Goal: Task Accomplishment & Management: Manage account settings

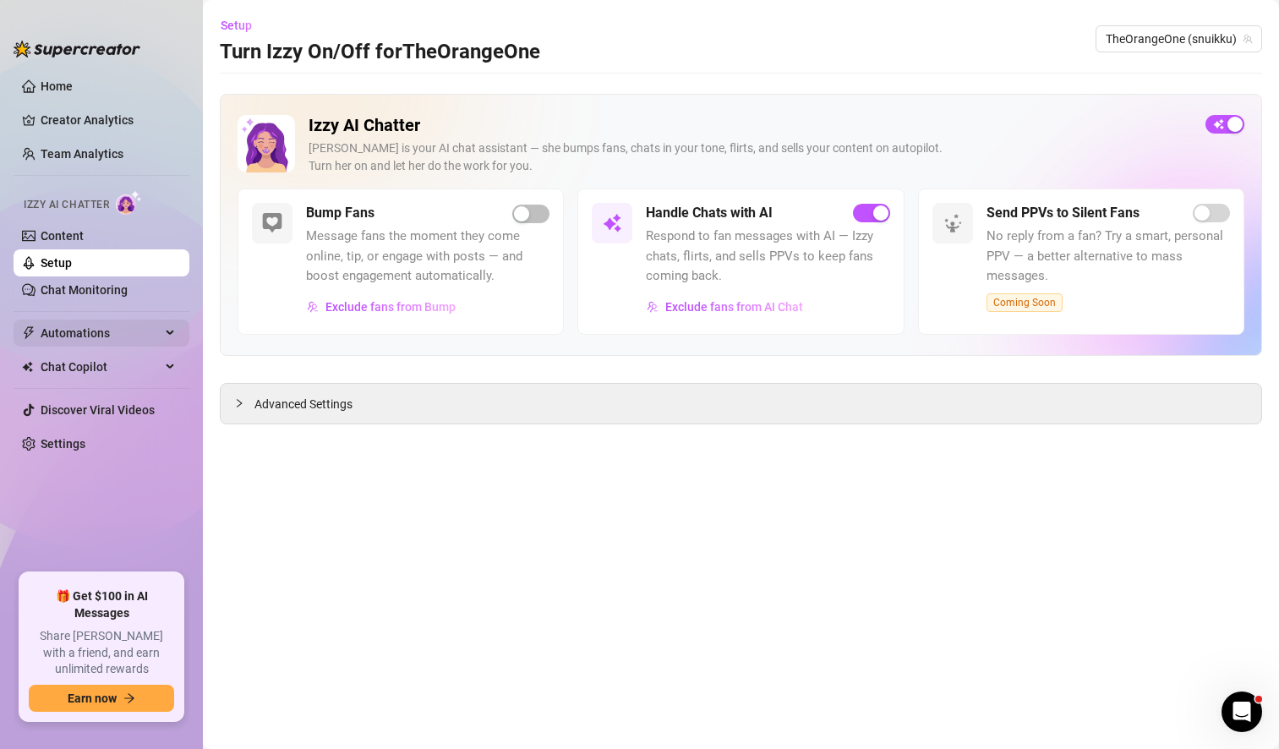
click at [133, 331] on span "Automations" at bounding box center [101, 333] width 120 height 27
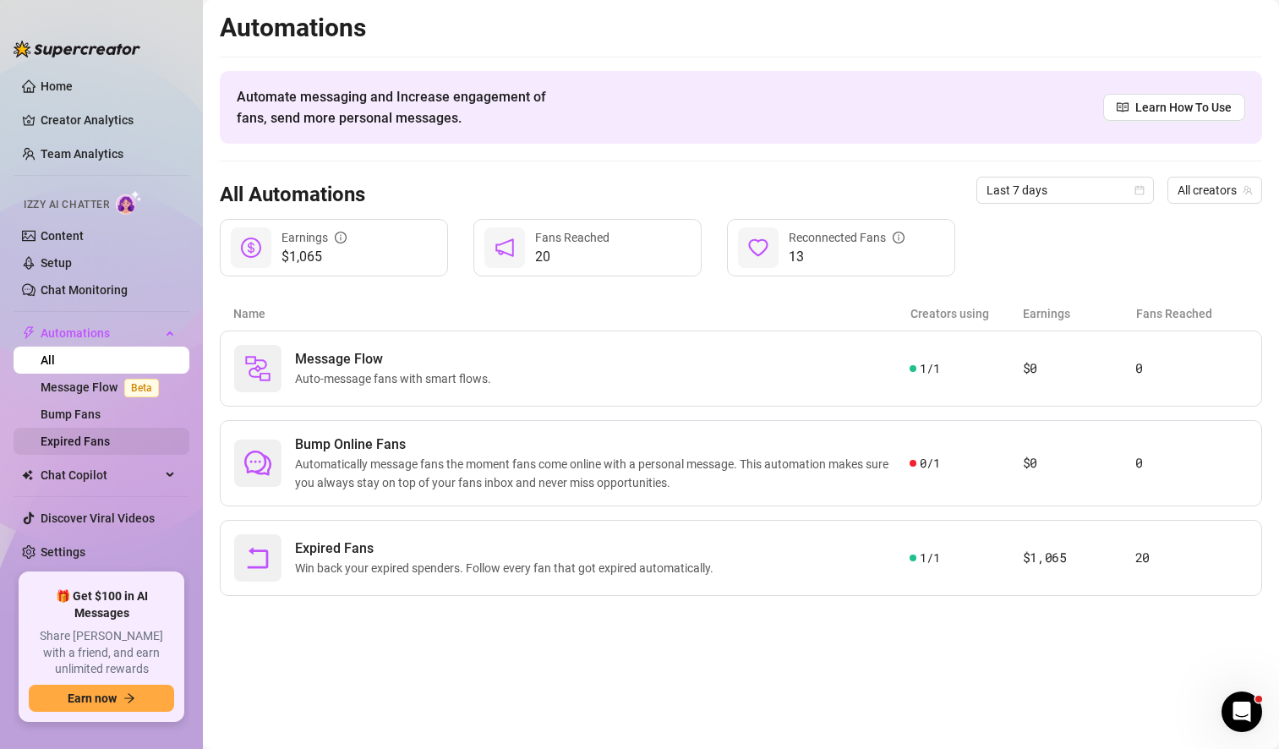
click at [103, 435] on link "Expired Fans" at bounding box center [75, 442] width 69 height 14
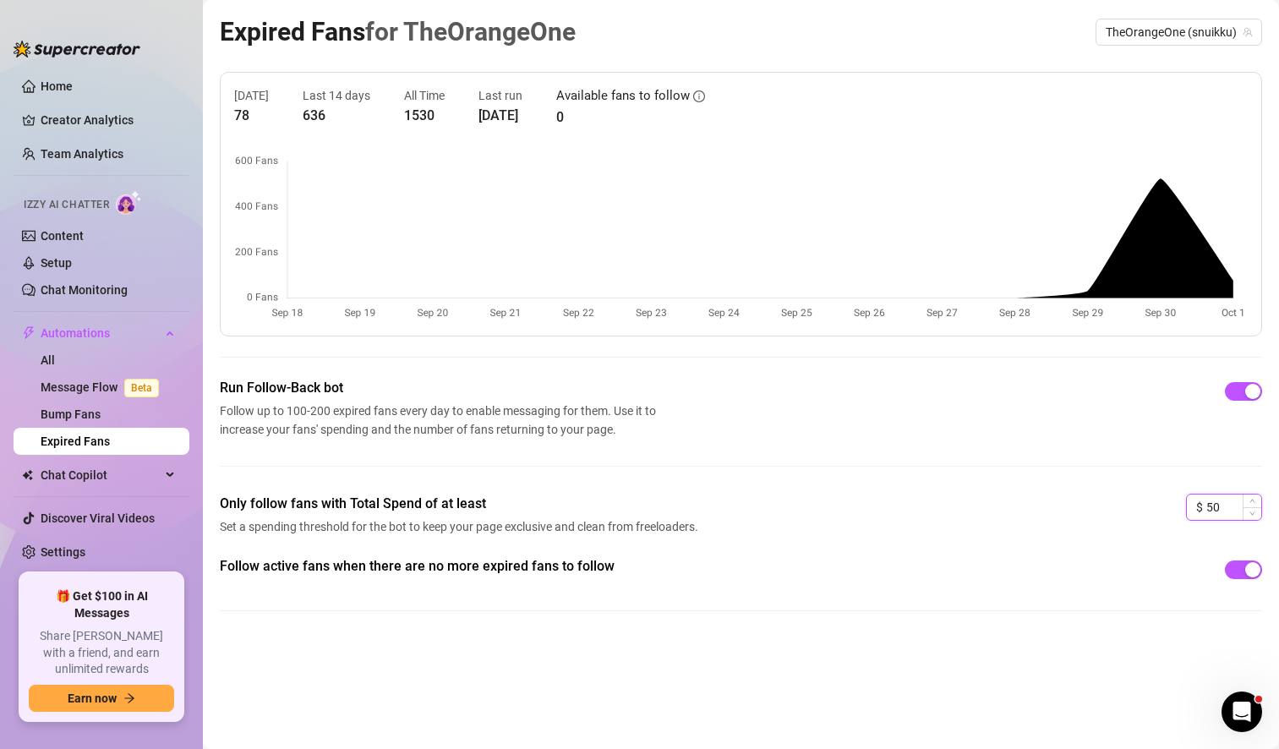
click at [1214, 511] on input "50" at bounding box center [1233, 507] width 55 height 25
click at [932, 560] on div "Follow active fans when there are no more expired fans to follow" at bounding box center [741, 569] width 1042 height 27
click at [1230, 508] on input "30" at bounding box center [1233, 507] width 55 height 25
type input "35"
click at [1025, 530] on div "Only follow fans with Total Spend of at least Set a spending threshold for the …" at bounding box center [741, 525] width 1042 height 63
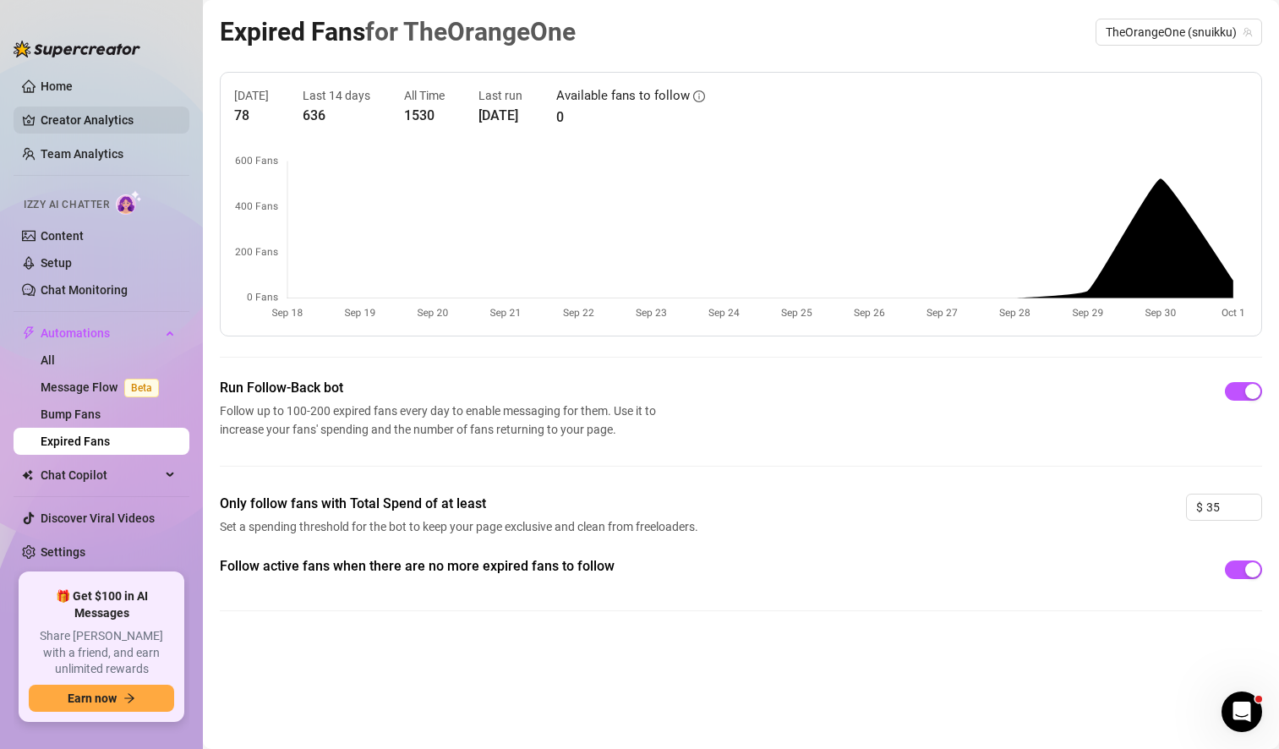
click at [108, 126] on link "Creator Analytics" at bounding box center [108, 120] width 135 height 27
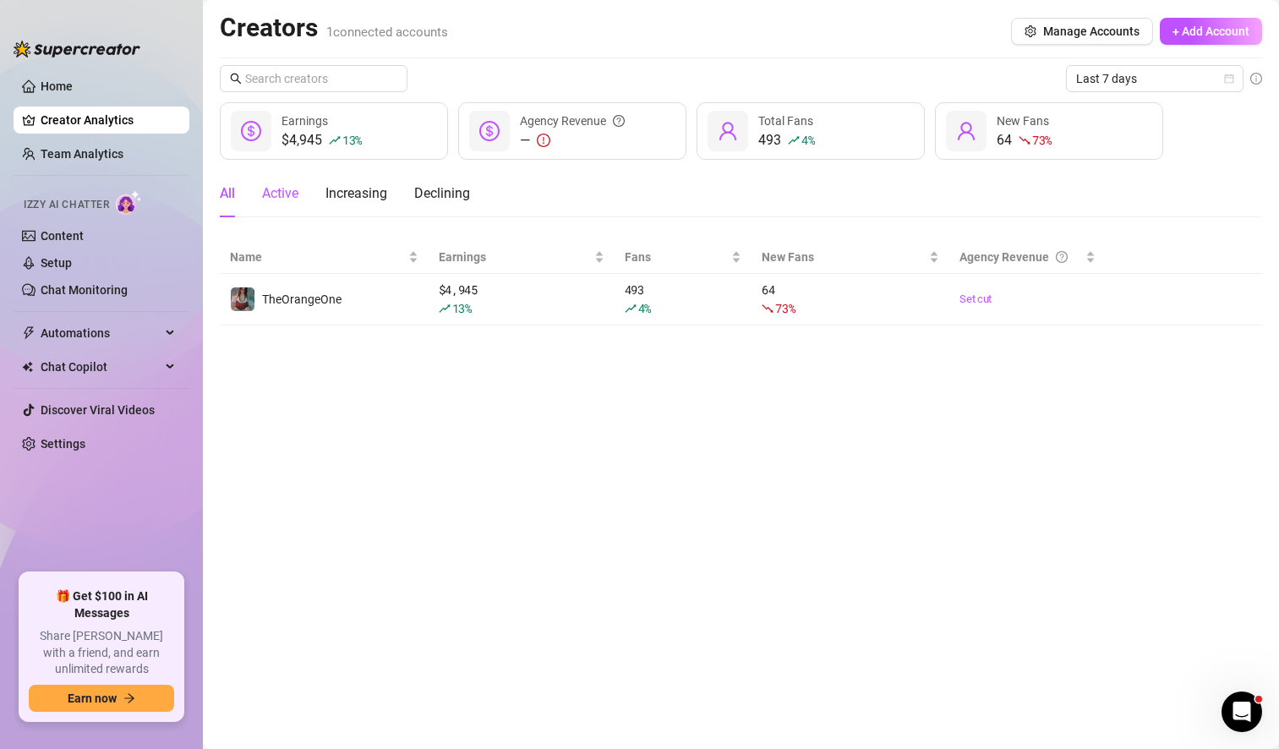
click at [289, 193] on div "Active" at bounding box center [280, 193] width 36 height 20
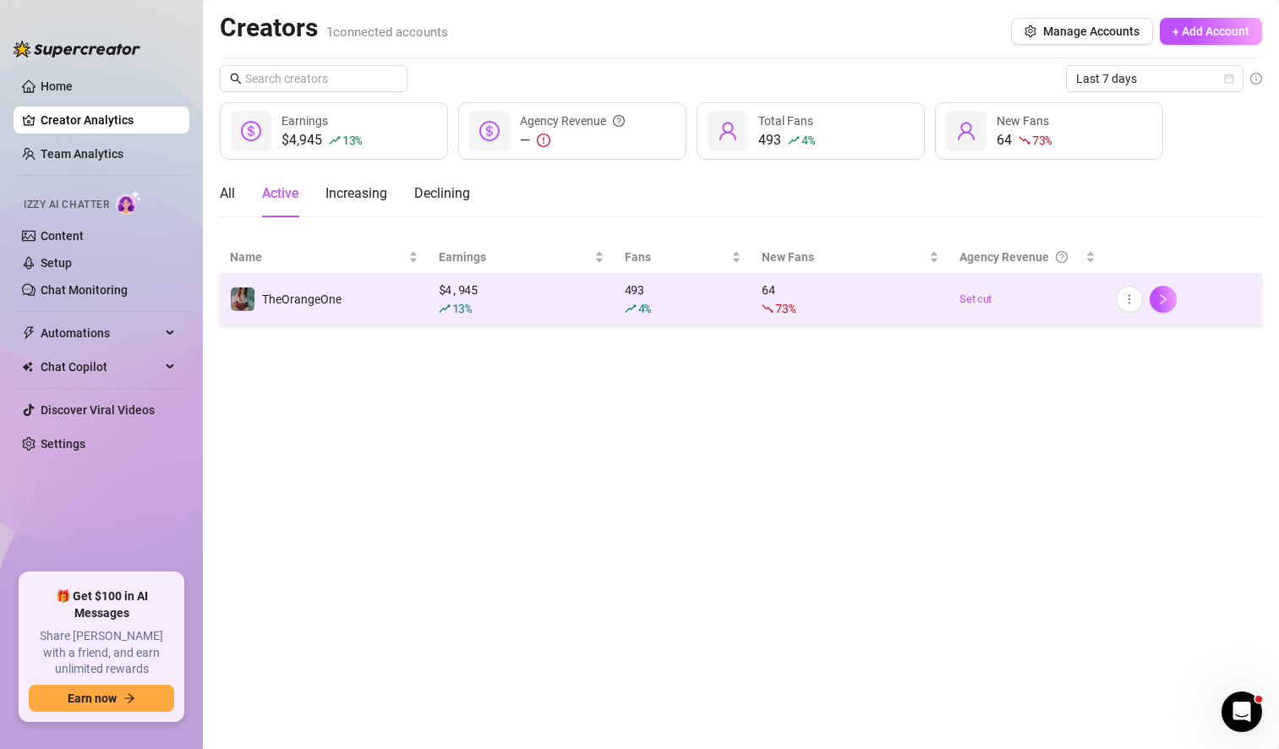
click at [386, 313] on td "TheOrangeOne" at bounding box center [324, 300] width 209 height 52
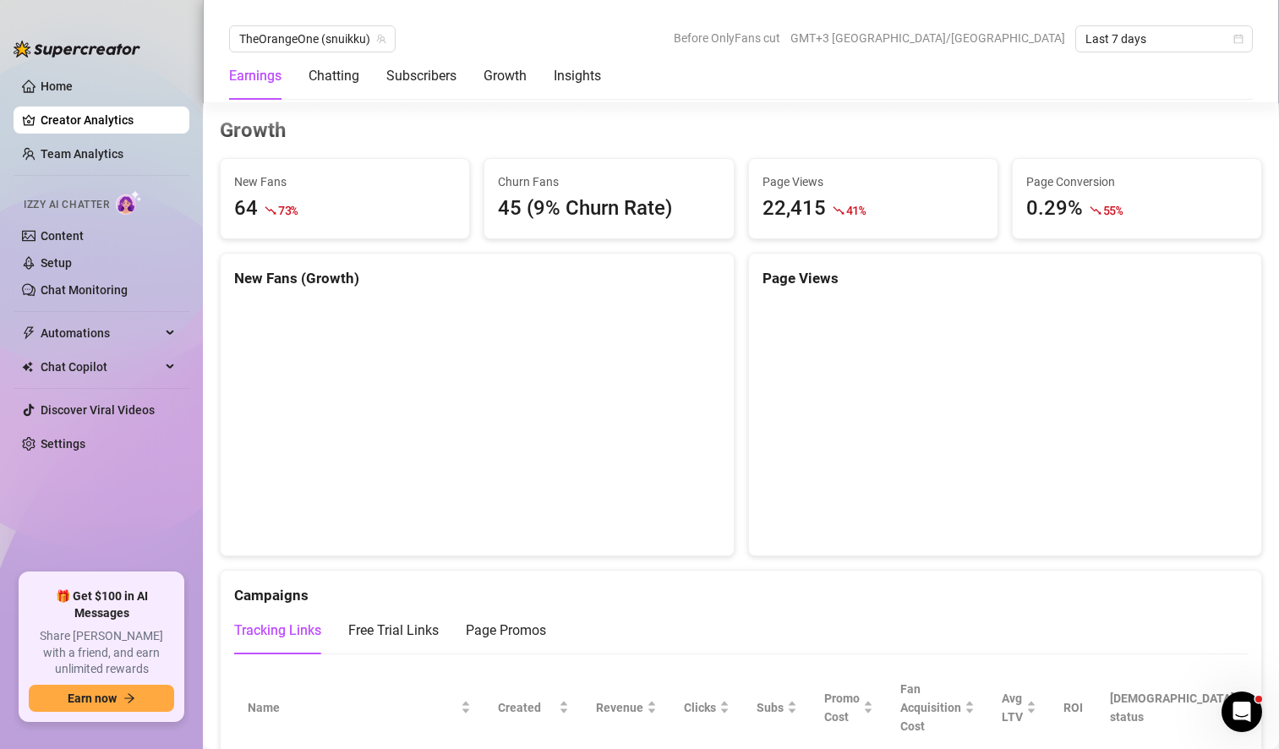
scroll to position [1452, 0]
click at [552, 205] on div "45 (9% Churn Rate)" at bounding box center [608, 210] width 221 height 32
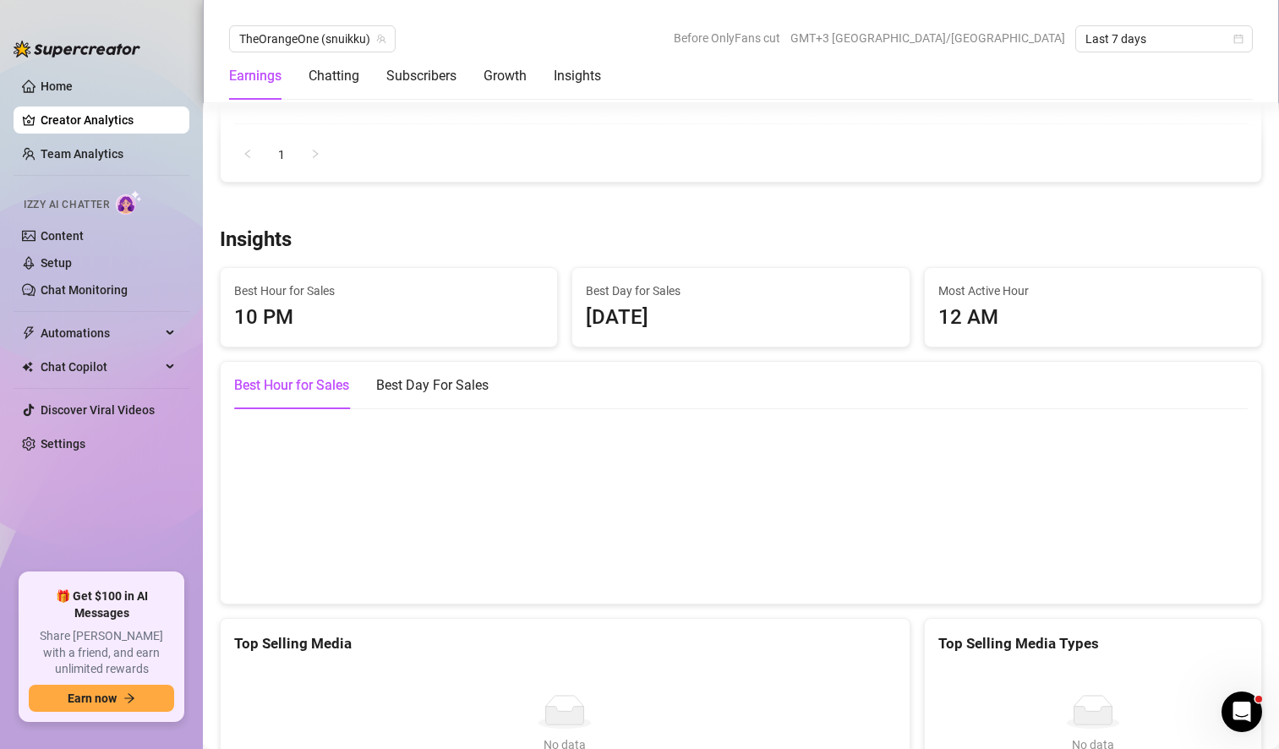
scroll to position [2221, 0]
click at [433, 391] on div "Best Day For Sales" at bounding box center [432, 385] width 112 height 20
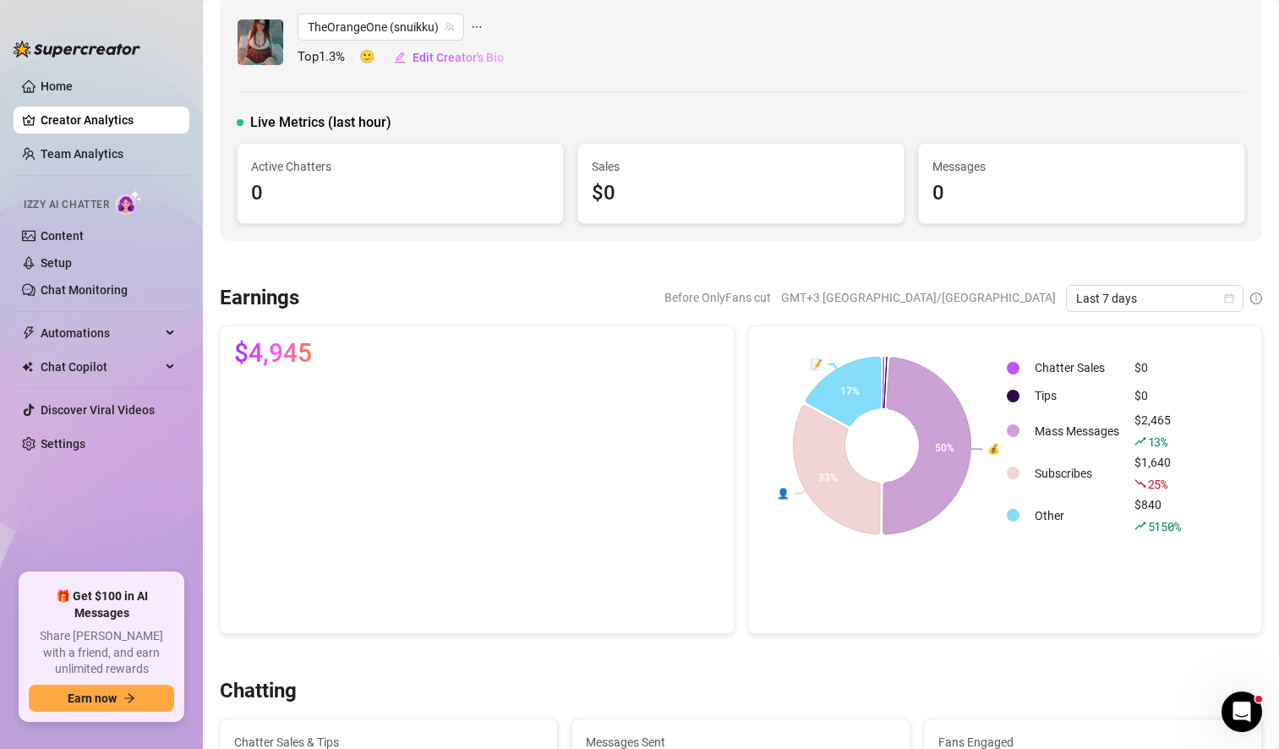
scroll to position [17, 0]
click at [1213, 291] on span "Last 7 days" at bounding box center [1154, 296] width 157 height 25
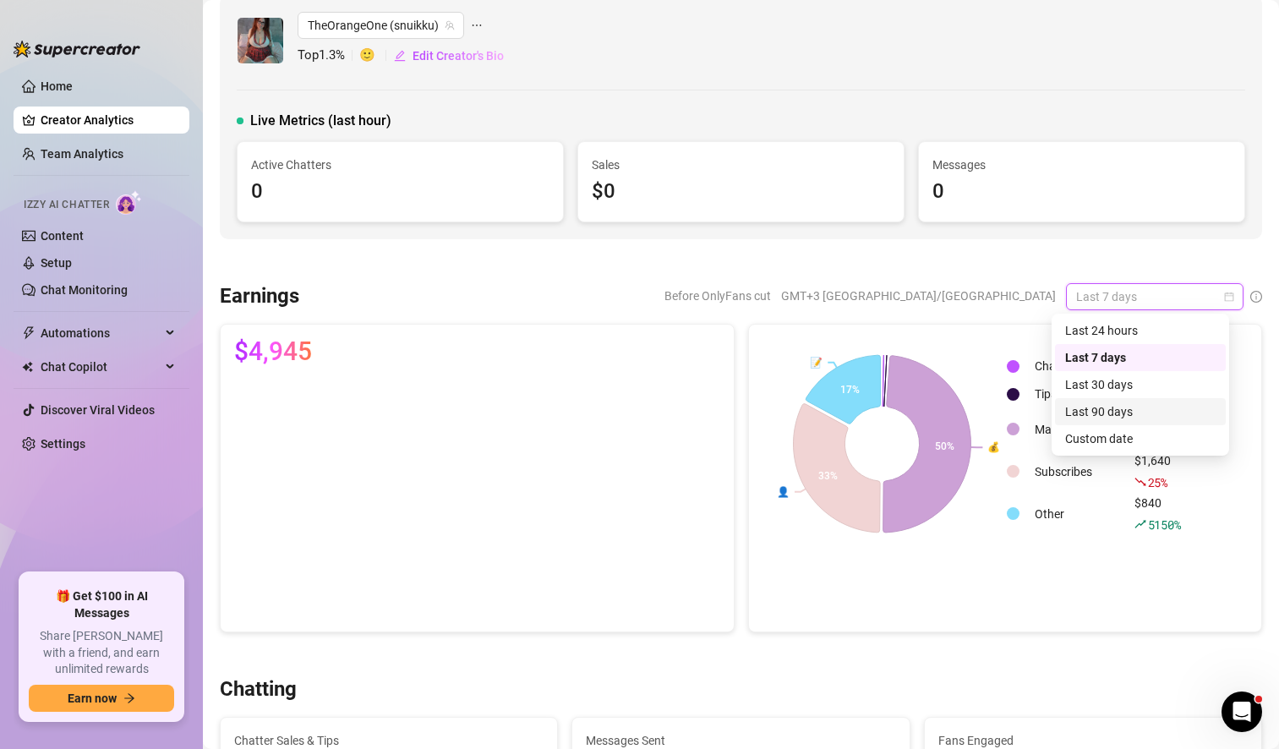
click at [1126, 413] on div "Last 90 days" at bounding box center [1140, 411] width 150 height 19
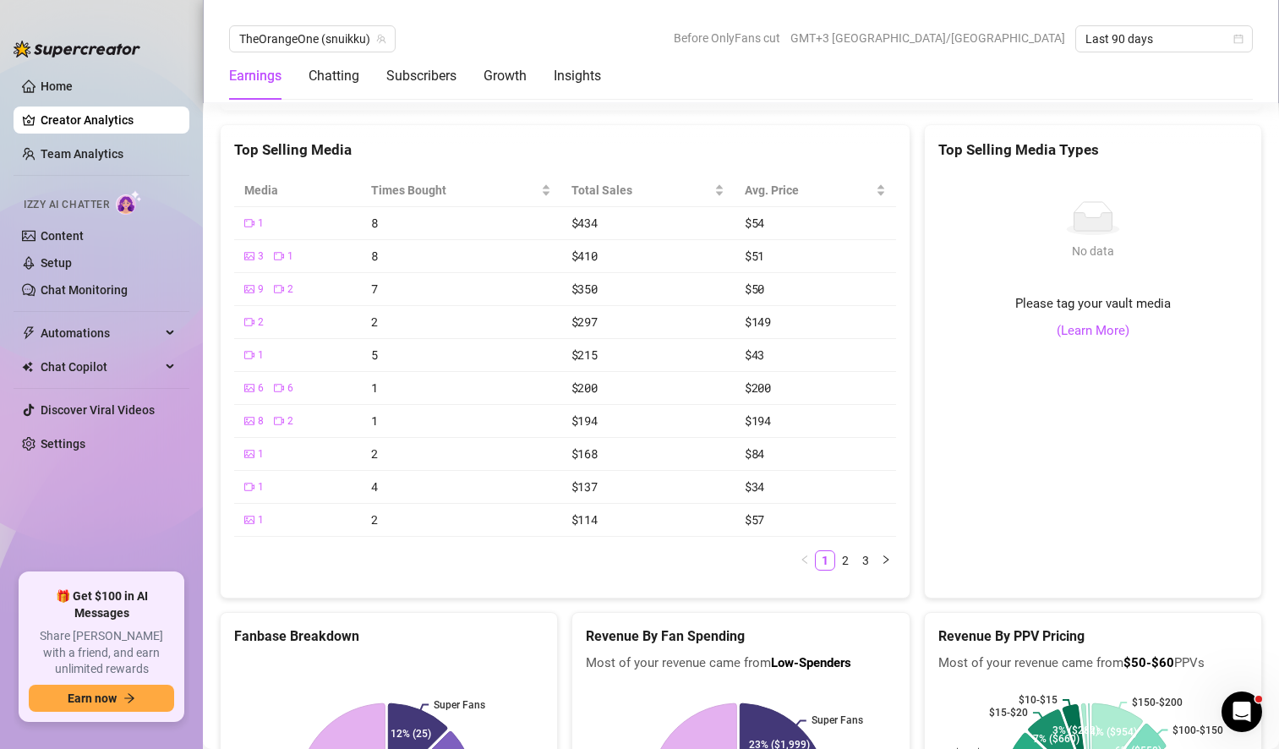
scroll to position [2703, 0]
click at [838, 557] on link "2" at bounding box center [845, 559] width 19 height 19
click at [856, 558] on link "3" at bounding box center [865, 559] width 19 height 19
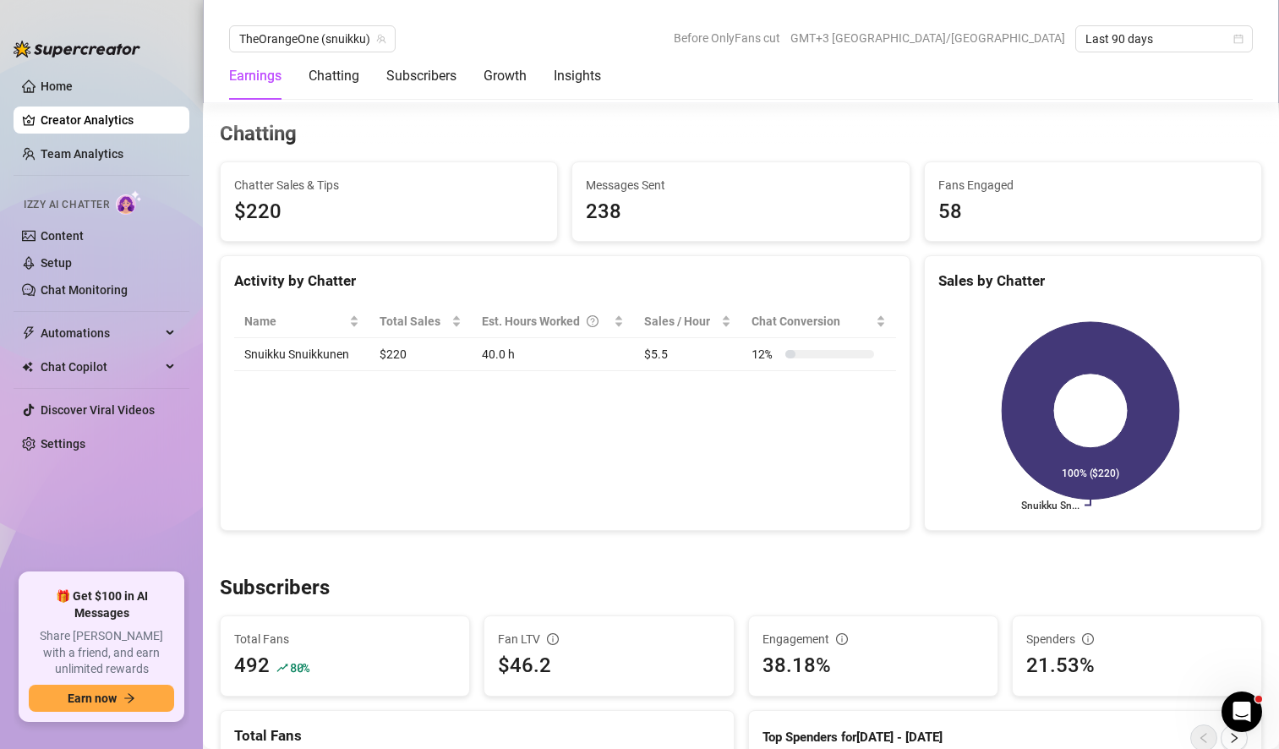
scroll to position [0, 0]
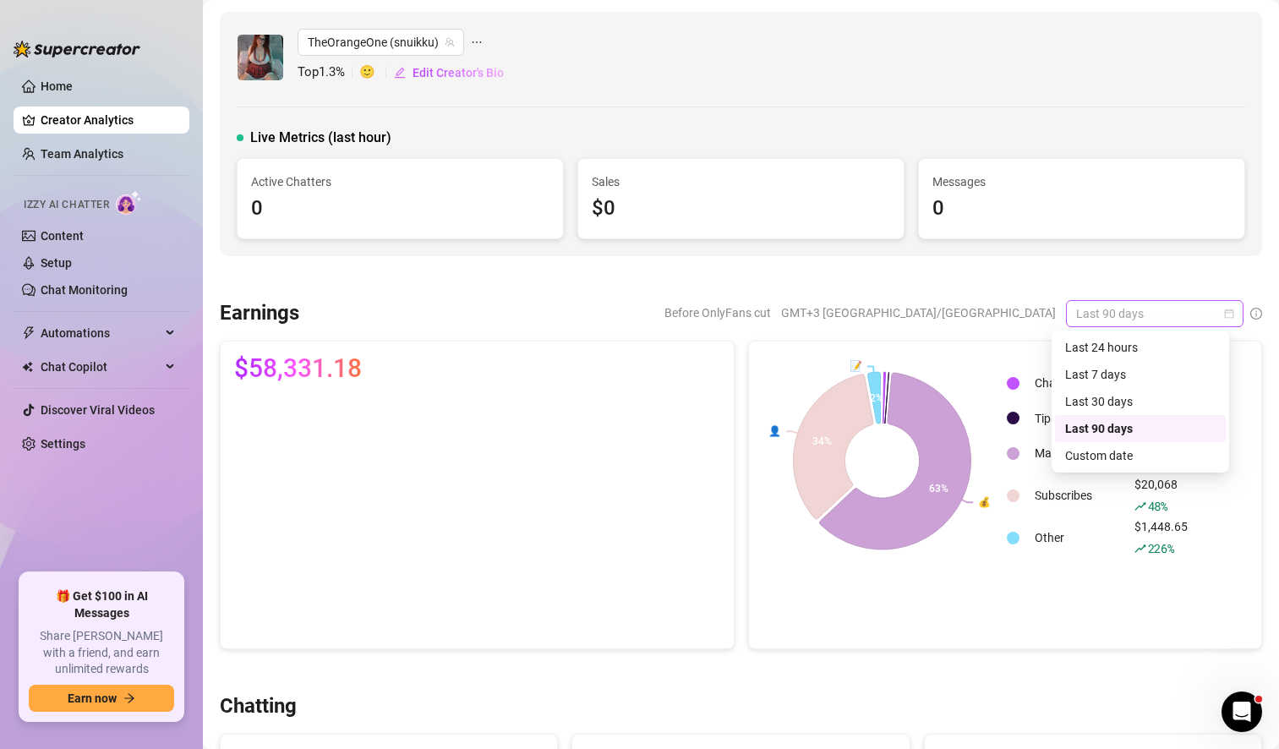
click at [1206, 314] on span "Last 90 days" at bounding box center [1154, 313] width 157 height 25
click at [1118, 398] on div "Last 30 days" at bounding box center [1140, 401] width 150 height 19
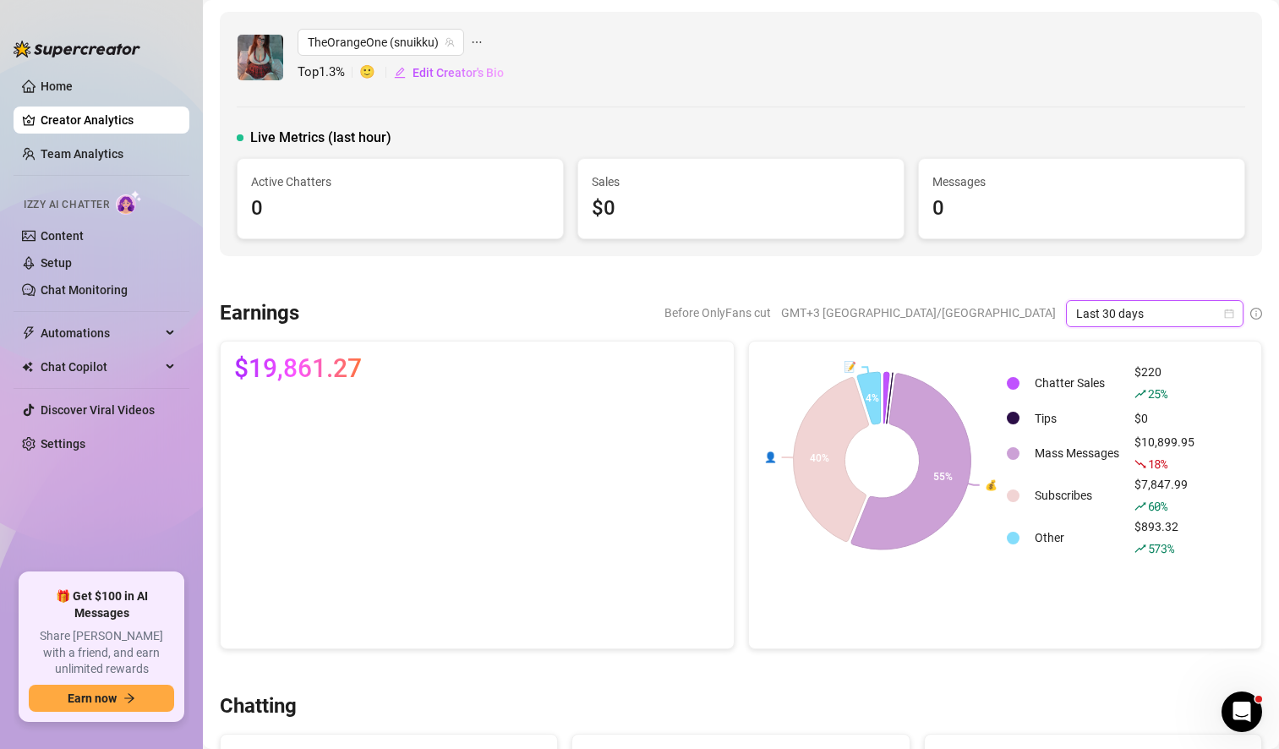
click at [1202, 322] on span "Last 30 days" at bounding box center [1154, 313] width 157 height 25
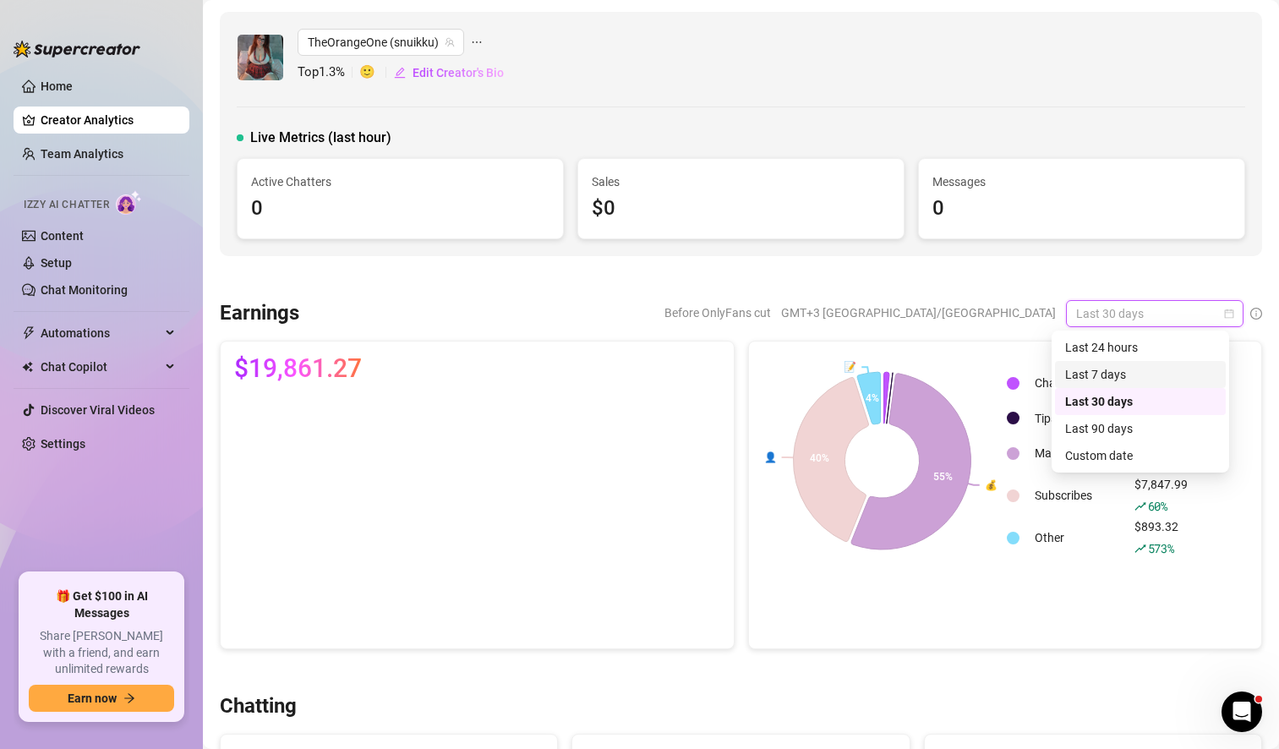
click at [1145, 377] on div "Last 7 days" at bounding box center [1140, 374] width 150 height 19
